Goal: Task Accomplishment & Management: Complete application form

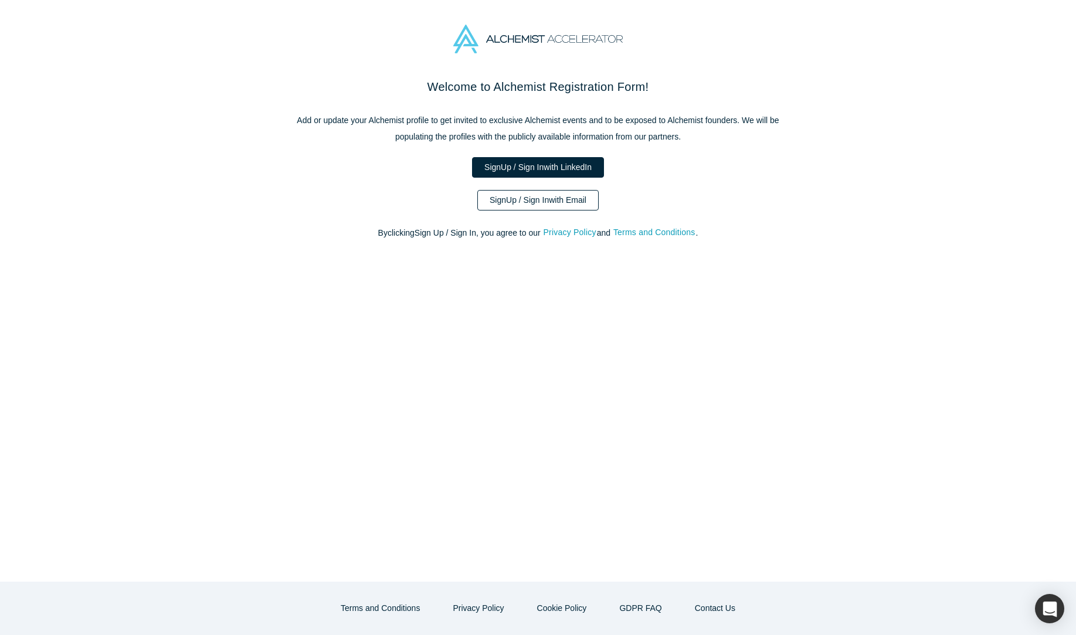
click at [575, 200] on link "Sign Up / Sign In with Email" at bounding box center [537, 200] width 121 height 21
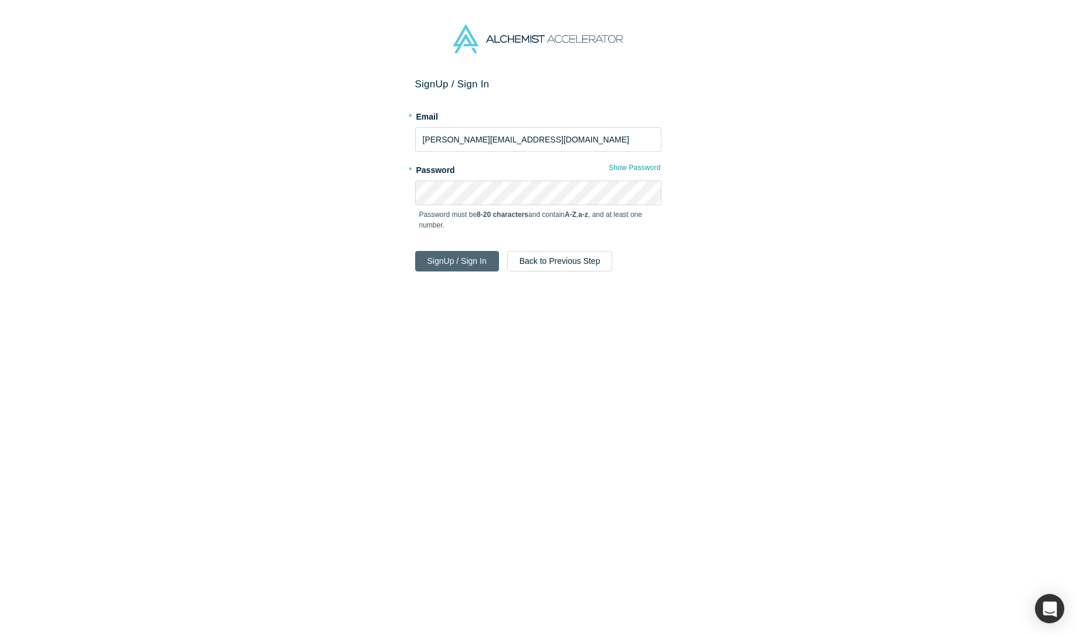
click at [456, 267] on button "Sign Up / Sign In" at bounding box center [457, 261] width 84 height 21
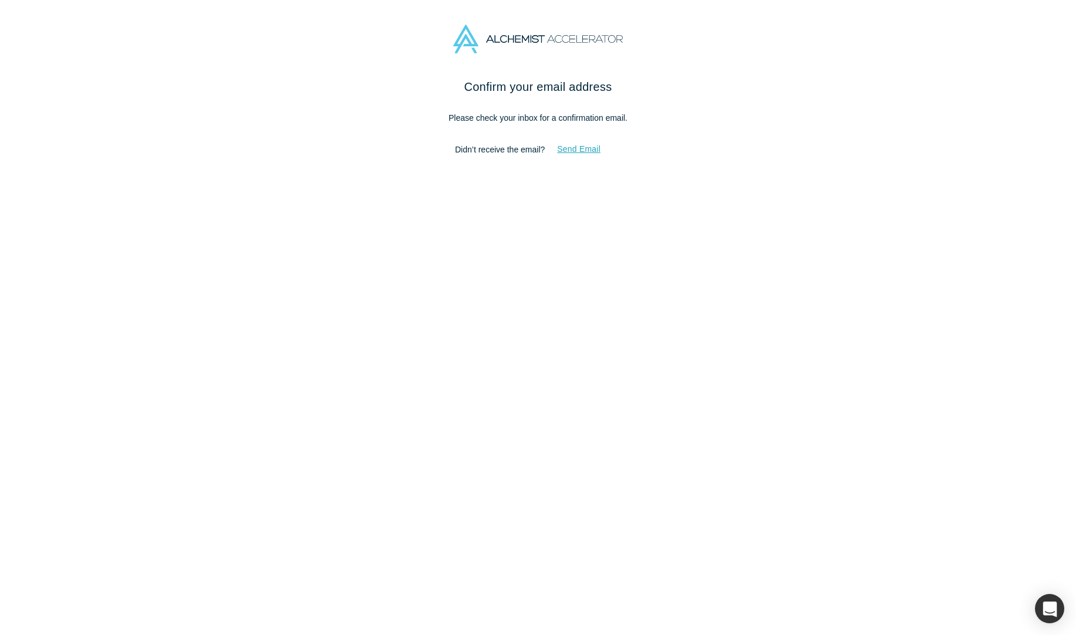
click at [592, 145] on button "Send Email" at bounding box center [579, 149] width 68 height 21
